Goal: Find specific page/section

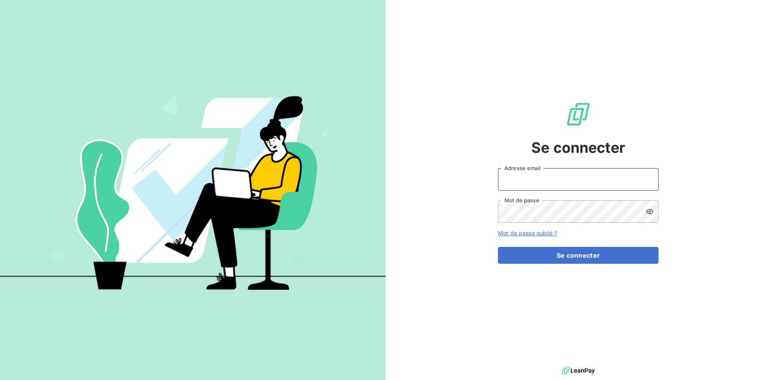
click at [572, 176] on input "Adresse email" at bounding box center [578, 179] width 161 height 22
type input "[EMAIL_ADDRESS][DOMAIN_NAME]"
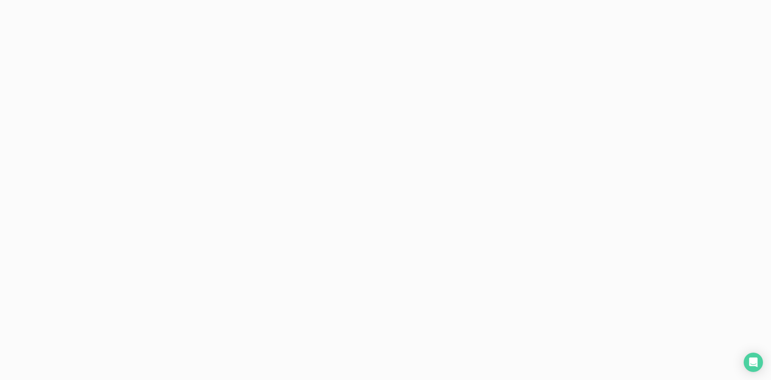
click at [0, 379] on nordpass-portal at bounding box center [0, 380] width 0 height 0
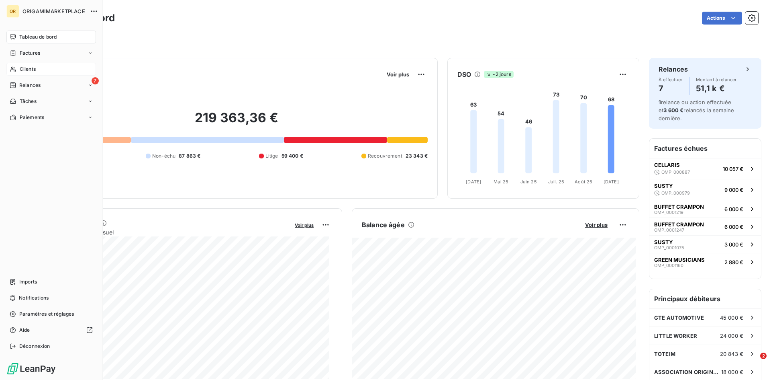
click at [22, 72] on span "Clients" at bounding box center [28, 68] width 16 height 7
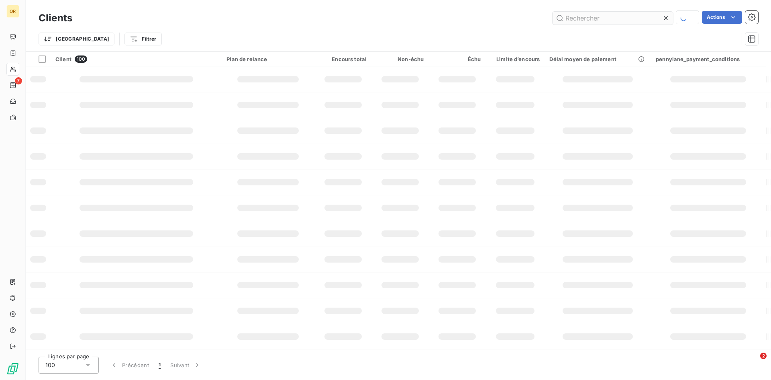
click at [607, 18] on input "text" at bounding box center [613, 18] width 121 height 13
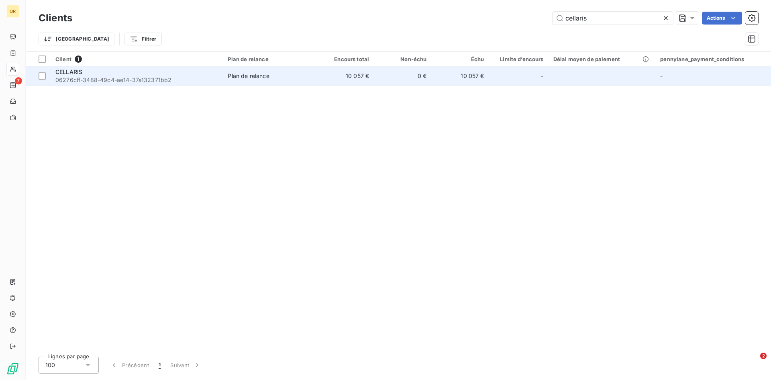
type input "cellaris"
click at [121, 78] on span "06276cff-3488-49c4-ae14-37a132371bb2" at bounding box center [136, 80] width 163 height 8
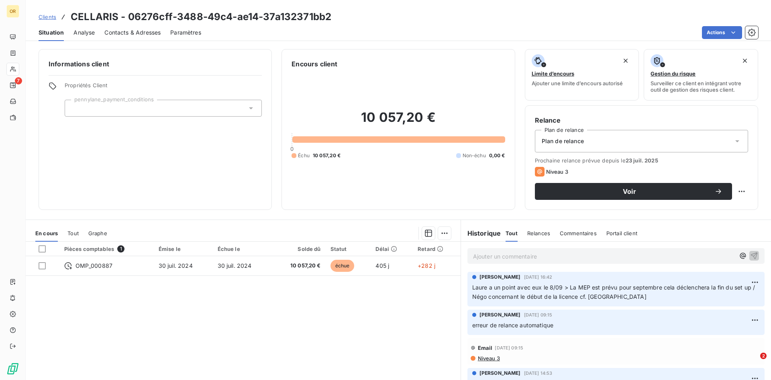
scroll to position [41, 0]
